Goal: Transaction & Acquisition: Purchase product/service

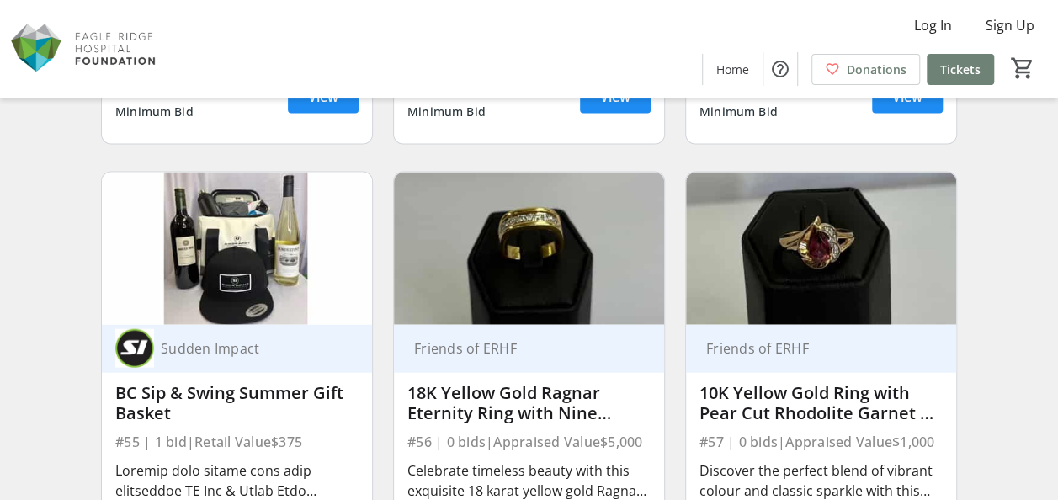
scroll to position [8166, 0]
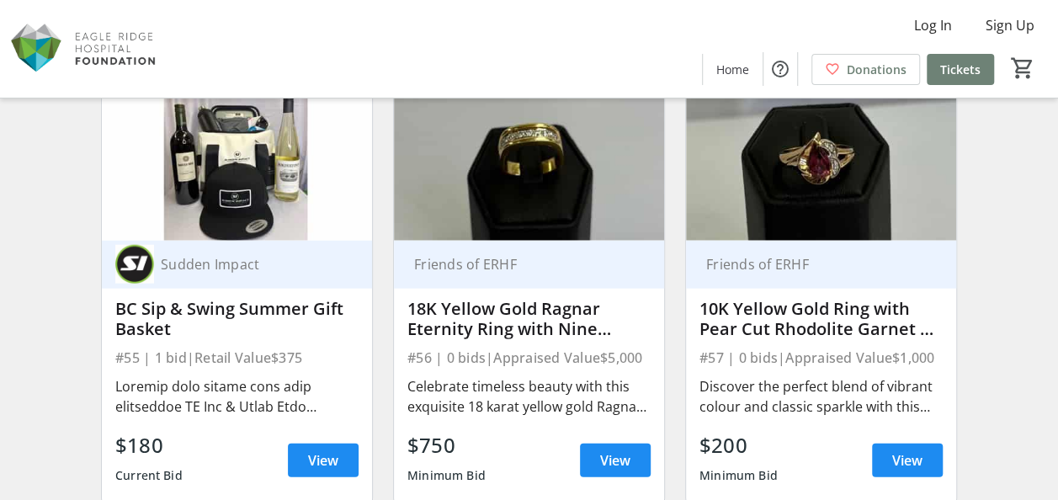
click at [232, 302] on div "BC Sip & Swing Summer Gift Basket" at bounding box center [236, 319] width 243 height 40
click at [303, 451] on span at bounding box center [323, 460] width 71 height 40
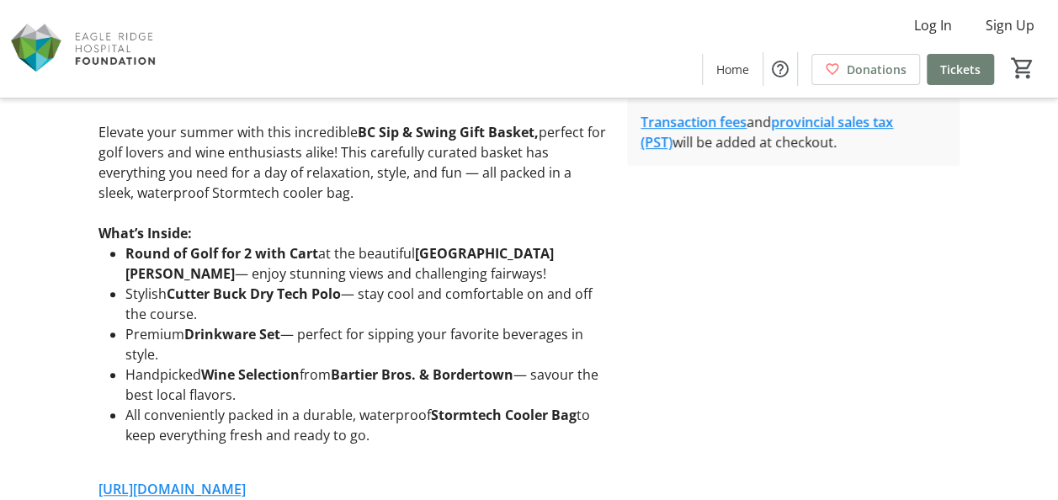
scroll to position [668, 0]
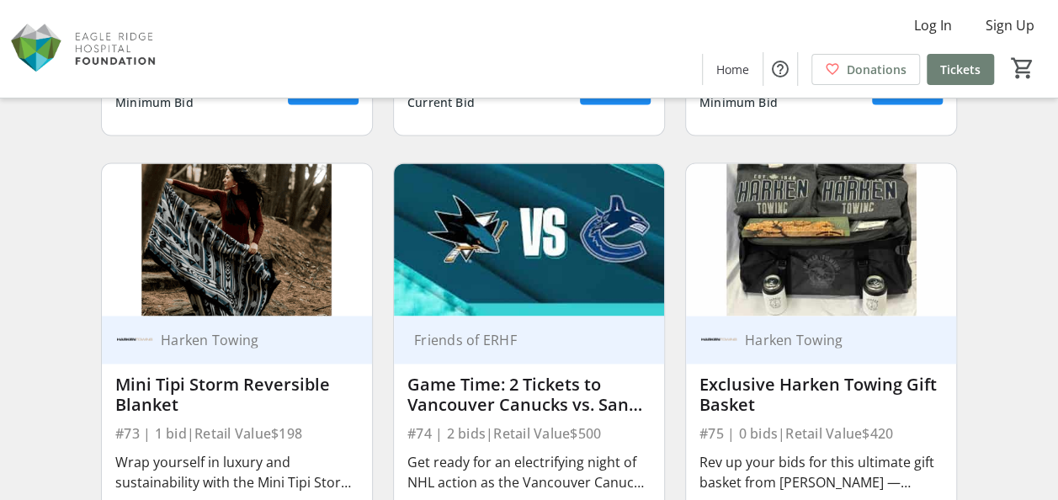
scroll to position [10860, 0]
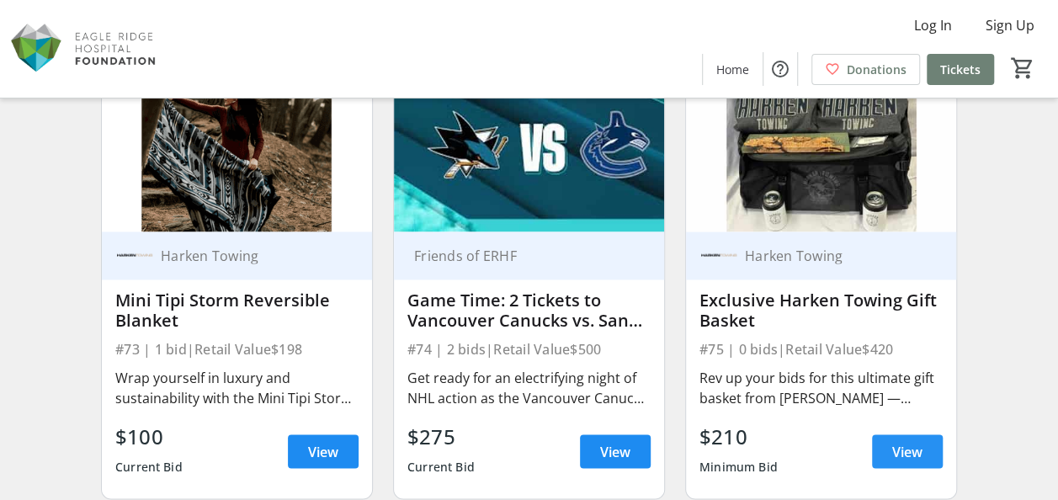
click at [921, 441] on span "View" at bounding box center [907, 451] width 30 height 20
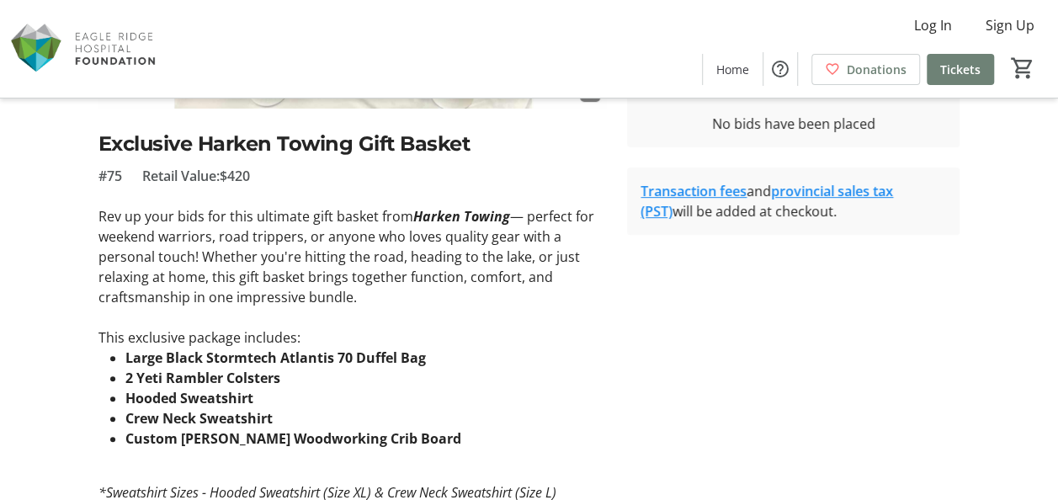
scroll to position [421, 0]
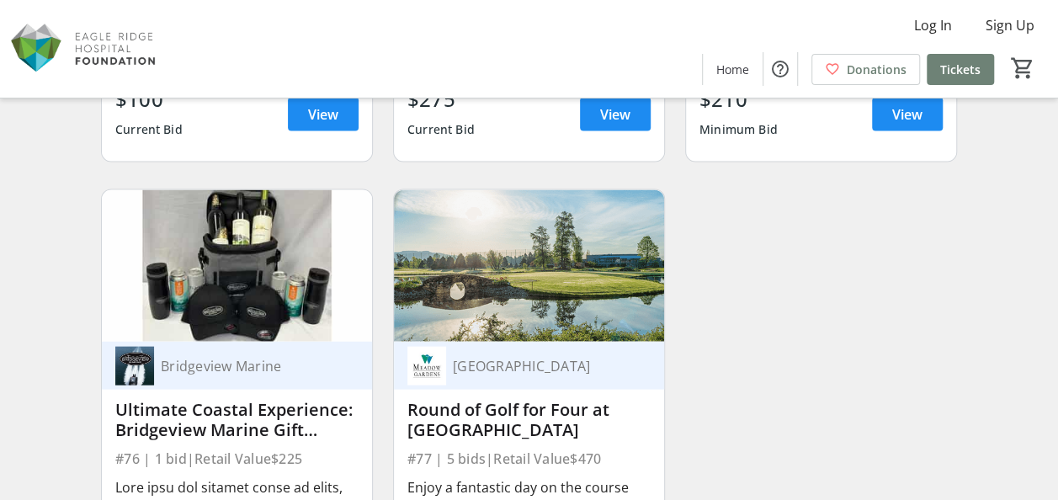
scroll to position [11281, 0]
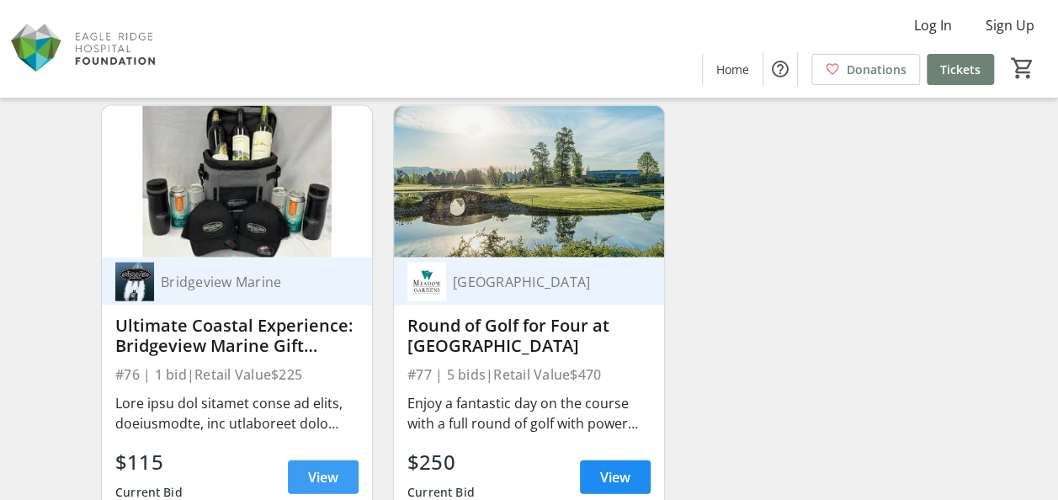
click at [320, 467] on span "View" at bounding box center [323, 477] width 30 height 20
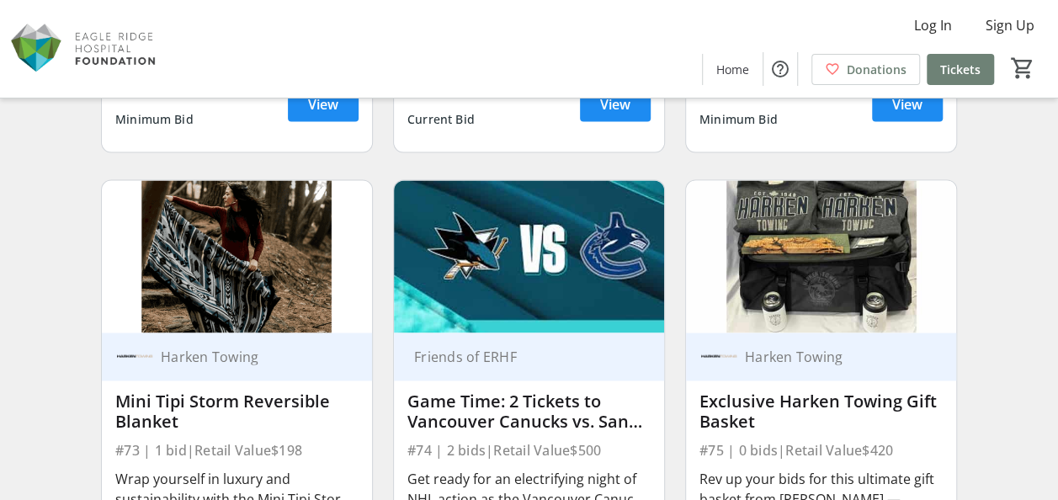
scroll to position [10675, 0]
